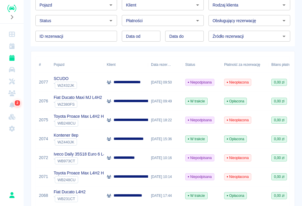
scroll to position [37, 0]
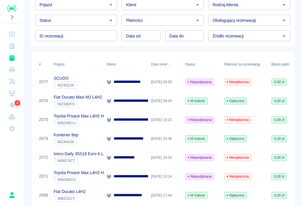
click at [74, 82] on div "` WZ432JK" at bounding box center [65, 84] width 23 height 7
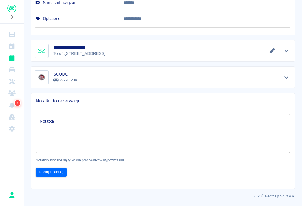
scroll to position [344, 0]
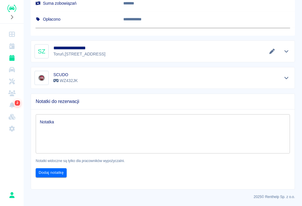
click at [274, 50] on icon "Edytuj dane" at bounding box center [271, 51] width 5 height 5
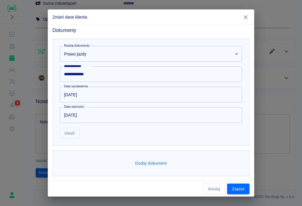
scroll to position [207, 0]
click at [156, 164] on button "Dodaj dokument" at bounding box center [151, 163] width 37 height 11
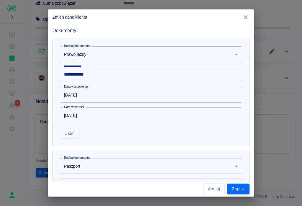
click at [76, 167] on body "Używamy plików Cookies, by zapewnić Ci najlepsze możliwe doświadczenie. Aby dow…" at bounding box center [151, 103] width 302 height 206
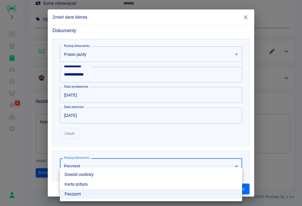
click at [83, 174] on li "Dowód osobisty" at bounding box center [151, 174] width 182 height 10
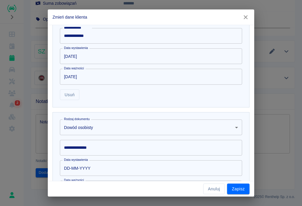
scroll to position [245, 0]
click at [91, 146] on div "**********" at bounding box center [151, 147] width 182 height 16
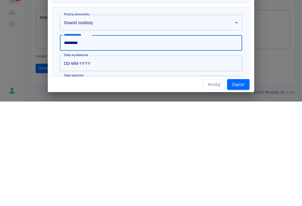
type input "*********"
click at [85, 160] on input "DD-MM-YYYY" at bounding box center [149, 168] width 178 height 16
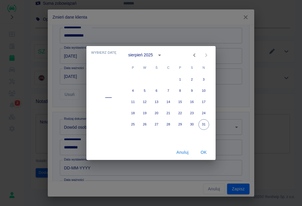
click at [161, 52] on icon "calendar view is open, switch to year view" at bounding box center [159, 55] width 7 height 7
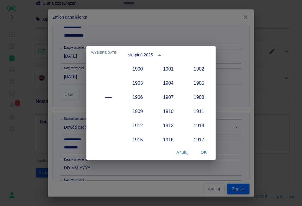
scroll to position [546, 0]
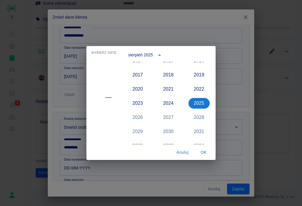
click at [136, 74] on button "2017" at bounding box center [137, 75] width 21 height 11
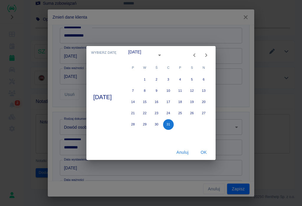
type input "[DATE]"
click at [207, 54] on icon "Next month" at bounding box center [206, 55] width 2 height 4
click at [210, 54] on icon "Next month" at bounding box center [205, 55] width 7 height 7
click at [184, 111] on button "20" at bounding box center [180, 113] width 11 height 11
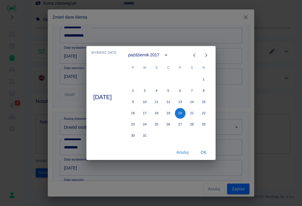
type input "[DATE]"
click at [211, 152] on button "OK" at bounding box center [203, 152] width 19 height 11
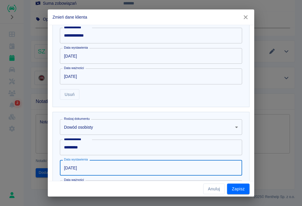
click at [238, 189] on button "Zapisz" at bounding box center [238, 188] width 22 height 11
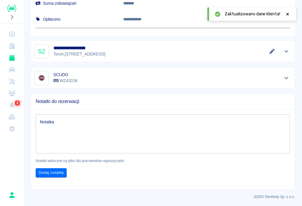
click at [287, 11] on div at bounding box center [287, 14] width 5 height 6
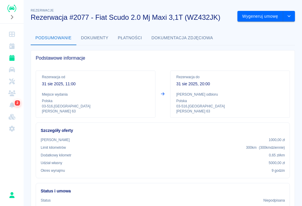
scroll to position [0, 0]
click at [261, 17] on button "Wygeneruj umowę" at bounding box center [260, 16] width 46 height 11
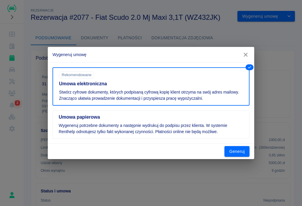
scroll to position [0, 0]
click at [241, 151] on button "Generuj" at bounding box center [236, 151] width 25 height 11
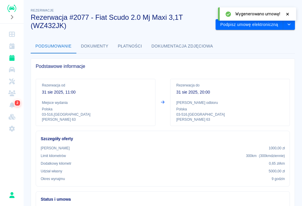
click at [289, 11] on div "Wygenerowano umowę!" at bounding box center [257, 13] width 78 height 13
click at [258, 24] on button "Podpisz umowę elektroniczną" at bounding box center [248, 24] width 67 height 11
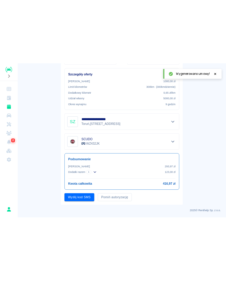
scroll to position [107, 0]
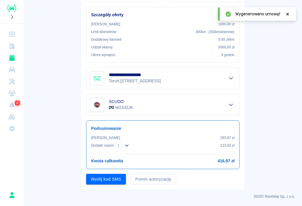
click at [105, 180] on button "Wyślij kod SMS" at bounding box center [106, 179] width 40 height 11
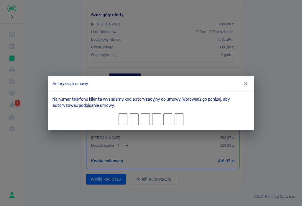
click at [127, 120] on input "Character 1." at bounding box center [122, 119] width 9 height 12
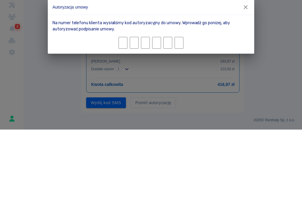
type input "2"
type input "0"
type input "3"
type input "5"
type input "8"
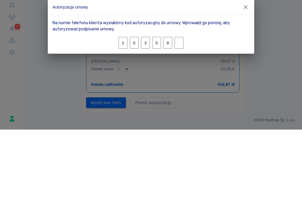
type input "7"
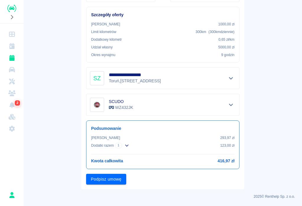
click at [105, 182] on button "Podpisz umowę" at bounding box center [106, 179] width 40 height 11
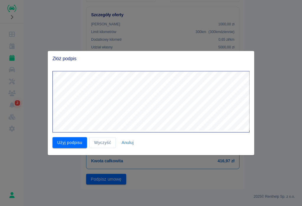
click at [68, 143] on button "Użyj podpisu" at bounding box center [69, 142] width 34 height 11
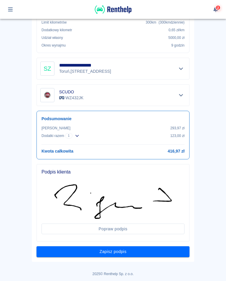
scroll to position [171, 0]
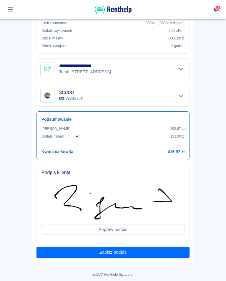
click at [118, 205] on button "Zapisz podpis" at bounding box center [113, 252] width 153 height 11
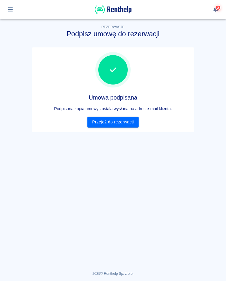
scroll to position [0, 0]
click at [113, 118] on link "Przejdź do rezerwacji" at bounding box center [113, 122] width 51 height 11
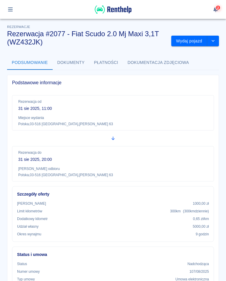
click at [189, 42] on button "Wydaj pojazd" at bounding box center [190, 41] width 36 height 11
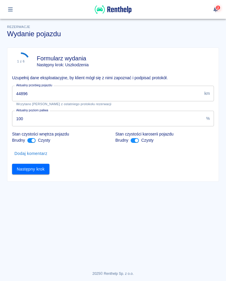
type input "44896"
click at [35, 93] on input "44896" at bounding box center [107, 94] width 190 height 16
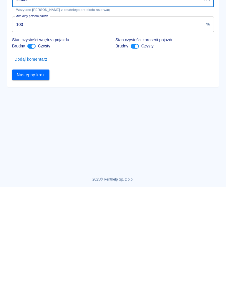
click at [35, 164] on button "Następny krok" at bounding box center [30, 169] width 37 height 11
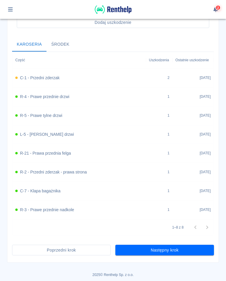
scroll to position [208, 0]
click at [168, 205] on button "Następny krok" at bounding box center [165, 250] width 99 height 11
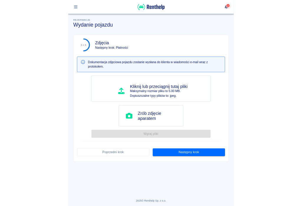
scroll to position [0, 0]
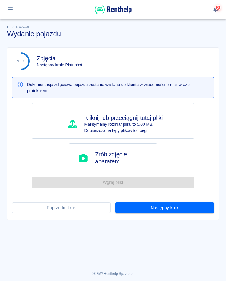
click at [162, 205] on button "Następny krok" at bounding box center [165, 207] width 99 height 11
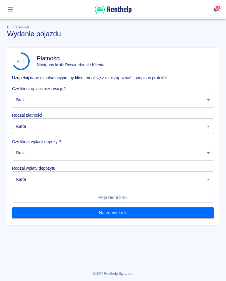
click at [213, 100] on body "Używamy plików Cookies, by zapewnić Ci najlepsze możliwe doświadczenie. Aby dow…" at bounding box center [113, 140] width 226 height 281
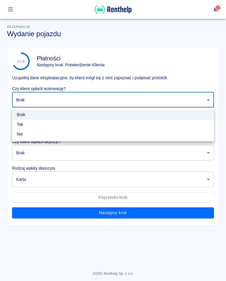
click at [23, 123] on li "Tak" at bounding box center [113, 125] width 202 height 10
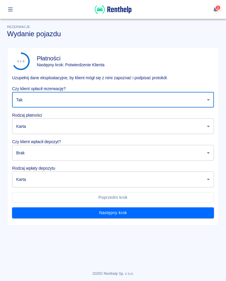
type input "true"
click at [208, 128] on body "Używamy plików Cookies, by zapewnić Ci najlepsze możliwe doświadczenie. Aby dow…" at bounding box center [113, 140] width 226 height 281
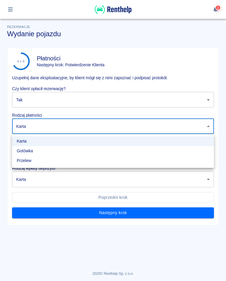
click at [29, 159] on li "Przelew" at bounding box center [113, 161] width 202 height 10
type input "bank_transfer"
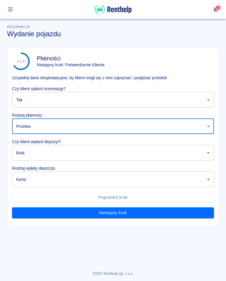
click at [210, 155] on body "Używamy plików Cookies, by zapewnić Ci najlepsze możliwe doświadczenie. Aby dow…" at bounding box center [113, 140] width 226 height 281
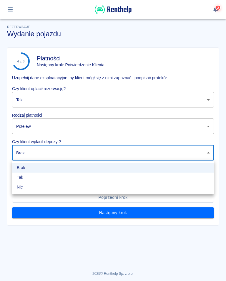
click at [24, 177] on li "Tak" at bounding box center [113, 178] width 202 height 10
type input "true"
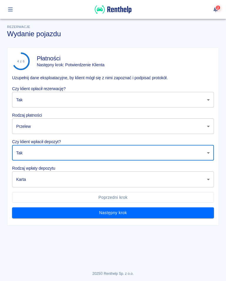
click at [210, 182] on body "Używamy plików Cookies, by zapewnić Ci najlepsze możliwe doświadczenie. Aby dow…" at bounding box center [113, 140] width 226 height 281
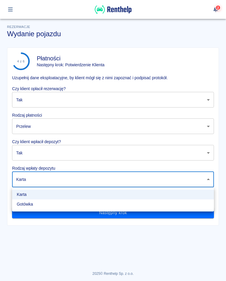
click at [27, 205] on li "Gotówka" at bounding box center [113, 204] width 202 height 10
type input "cash"
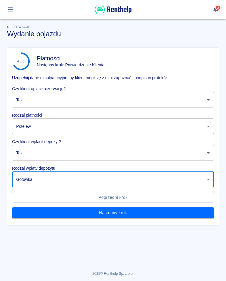
click at [122, 205] on button "Następny krok" at bounding box center [113, 212] width 202 height 11
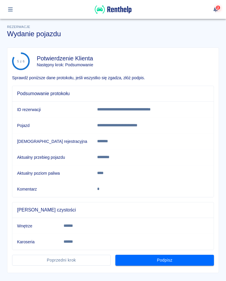
click at [166, 205] on button "Podpisz" at bounding box center [165, 260] width 99 height 11
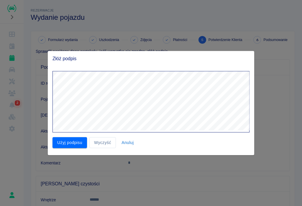
click at [70, 138] on button "Użyj podpisu" at bounding box center [69, 142] width 34 height 11
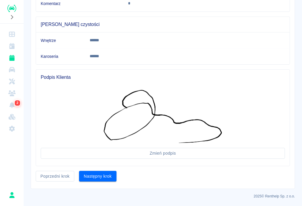
scroll to position [159, 0]
click at [99, 173] on button "Następny krok" at bounding box center [97, 176] width 37 height 11
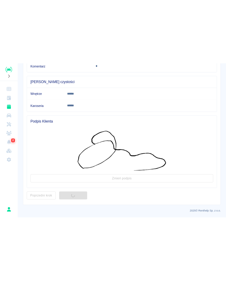
scroll to position [0, 0]
